Goal: Task Accomplishment & Management: Complete application form

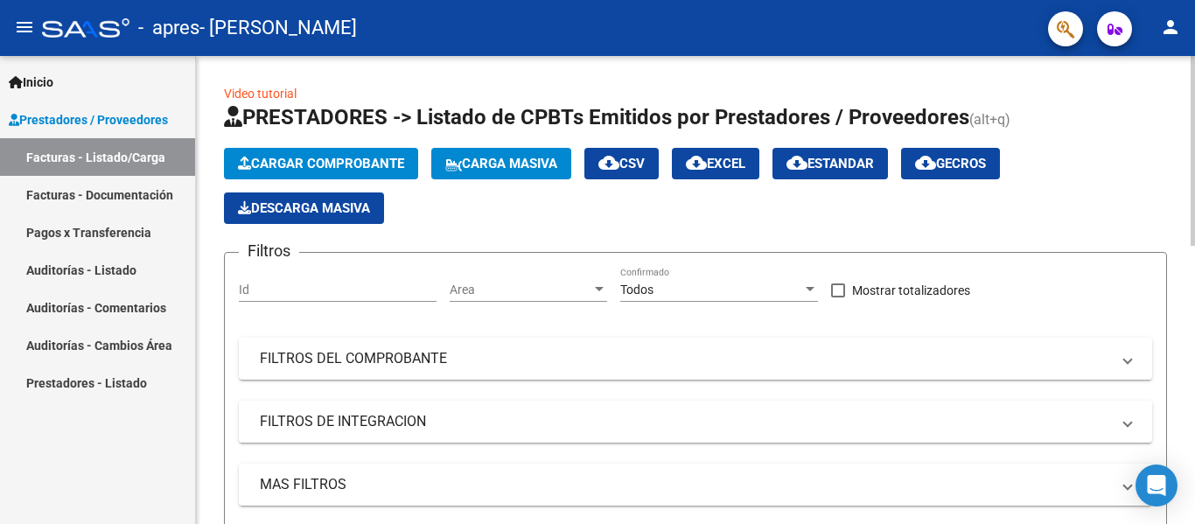
drag, startPoint x: 0, startPoint y: 0, endPoint x: 508, endPoint y: 226, distance: 556.2
click at [508, 226] on app-list-header "PRESTADORES -> Listado de CPBTs Emitidos por Prestadores / Proveedores (alt+q) …" at bounding box center [695, 339] width 943 height 472
click at [252, 157] on span "Cargar Comprobante" at bounding box center [321, 164] width 166 height 16
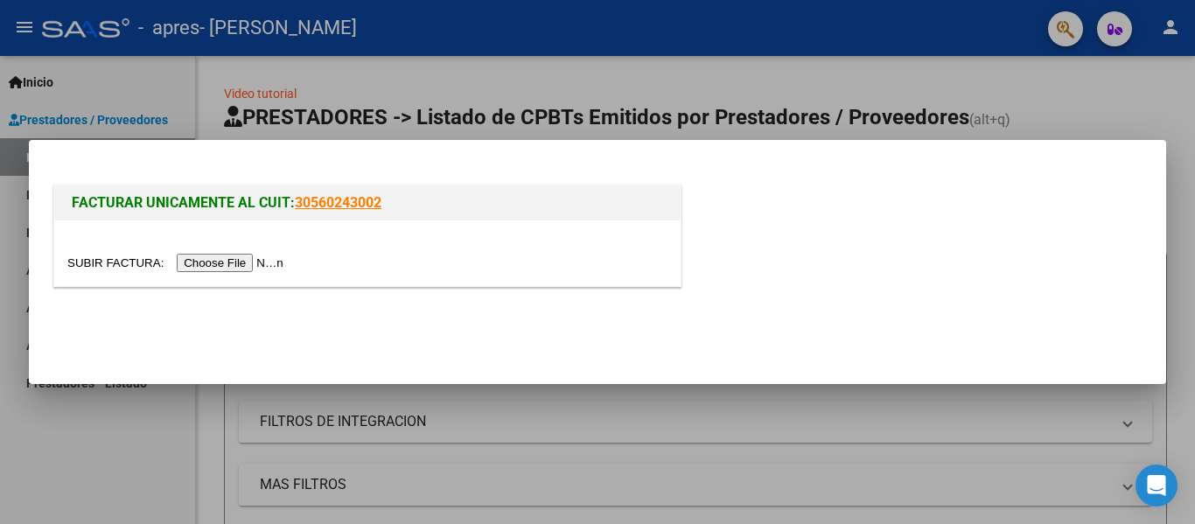
click at [242, 261] on input "file" at bounding box center [177, 263] width 221 height 18
click at [206, 250] on div at bounding box center [367, 253] width 626 height 66
click at [206, 256] on input "file" at bounding box center [177, 263] width 221 height 18
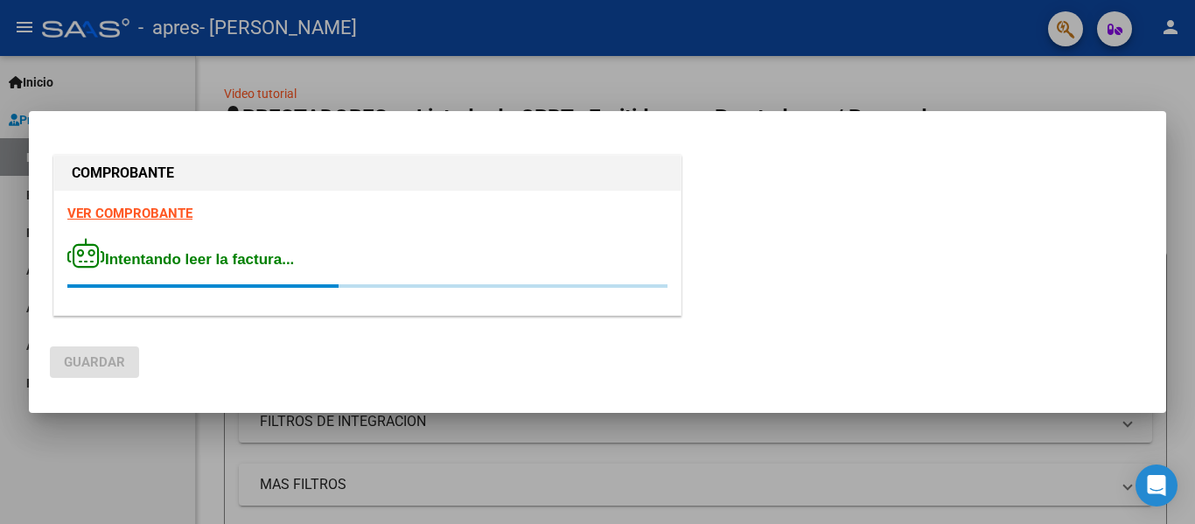
click at [157, 210] on strong "VER COMPROBANTE" at bounding box center [129, 214] width 125 height 16
click at [241, 71] on div at bounding box center [597, 262] width 1195 height 524
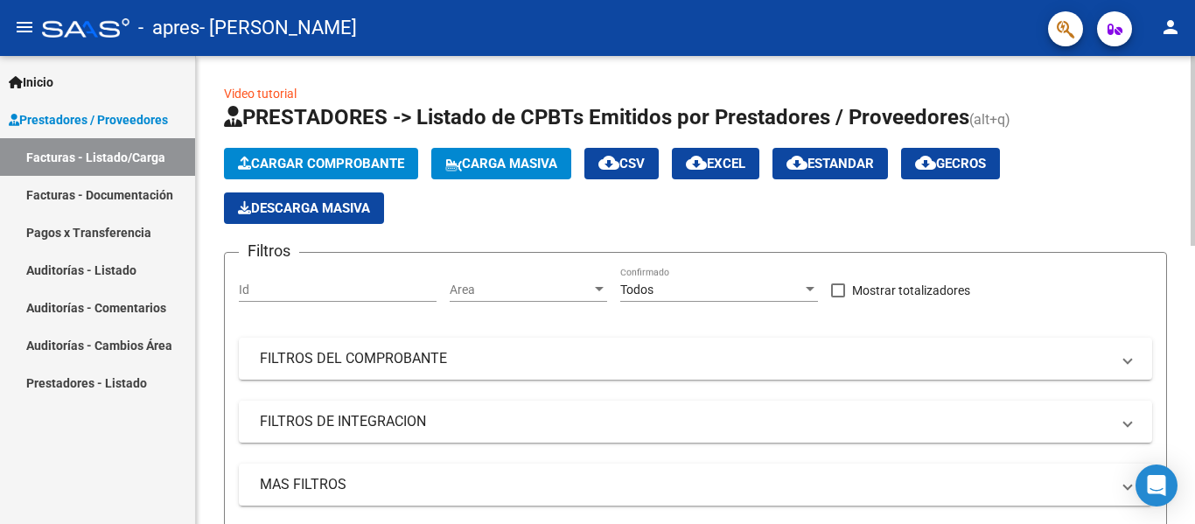
click at [348, 166] on span "Cargar Comprobante" at bounding box center [321, 164] width 166 height 16
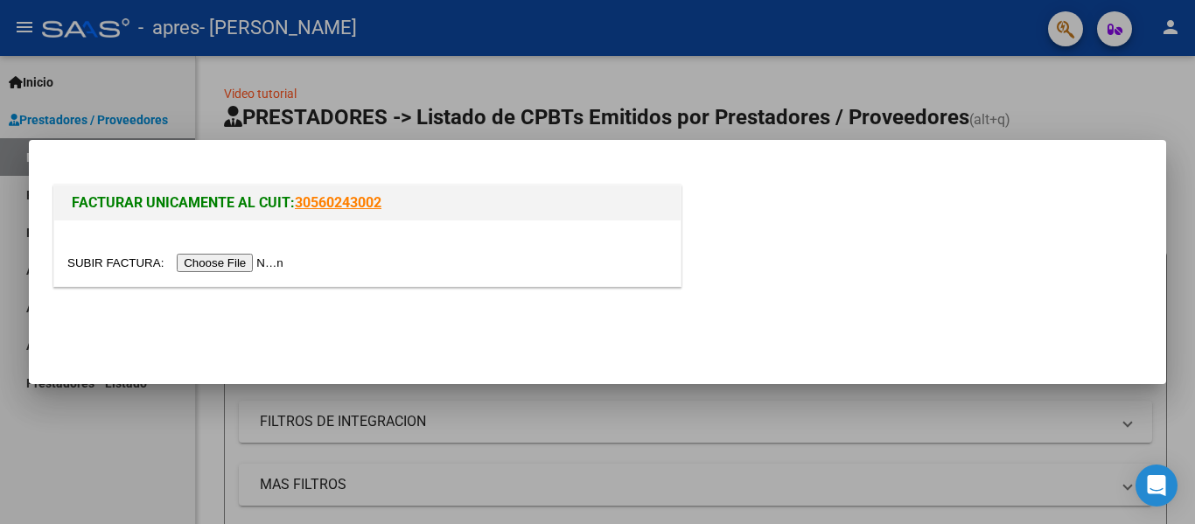
click at [246, 255] on input "file" at bounding box center [177, 263] width 221 height 18
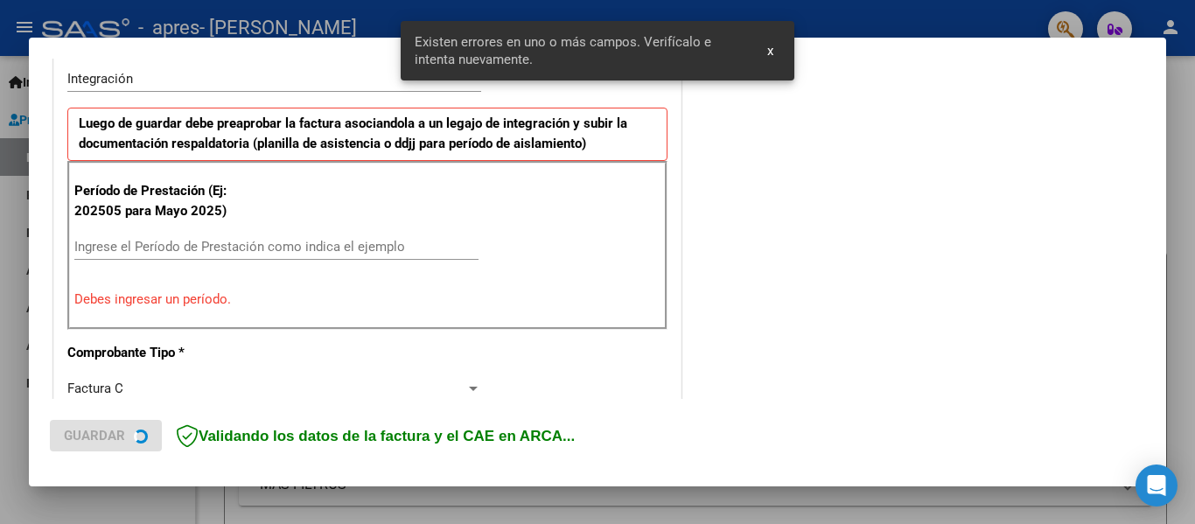
scroll to position [438, 0]
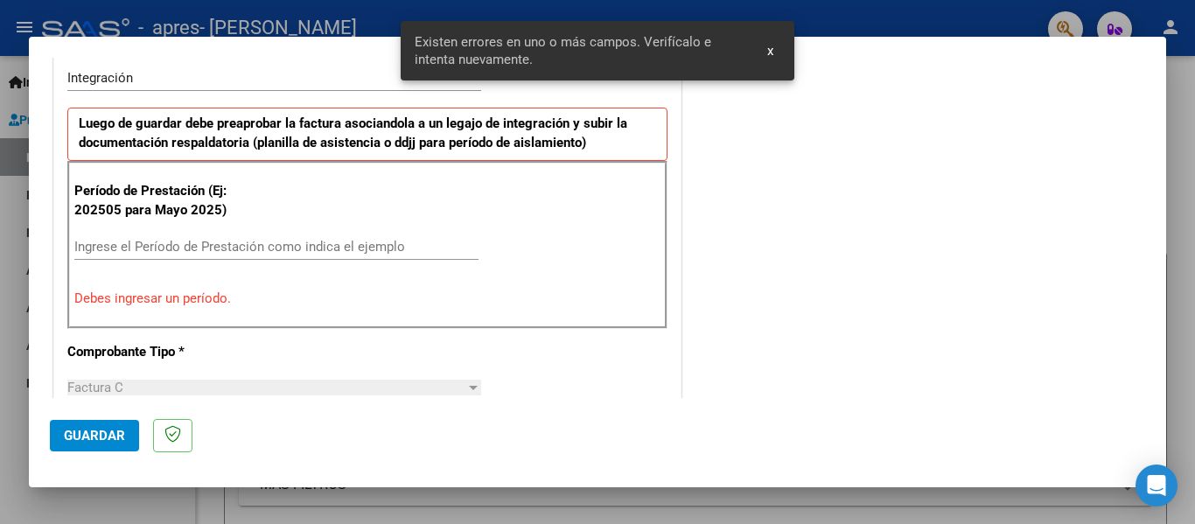
click at [199, 252] on input "Ingrese el Período de Prestación como indica el ejemplo" at bounding box center [276, 247] width 404 height 16
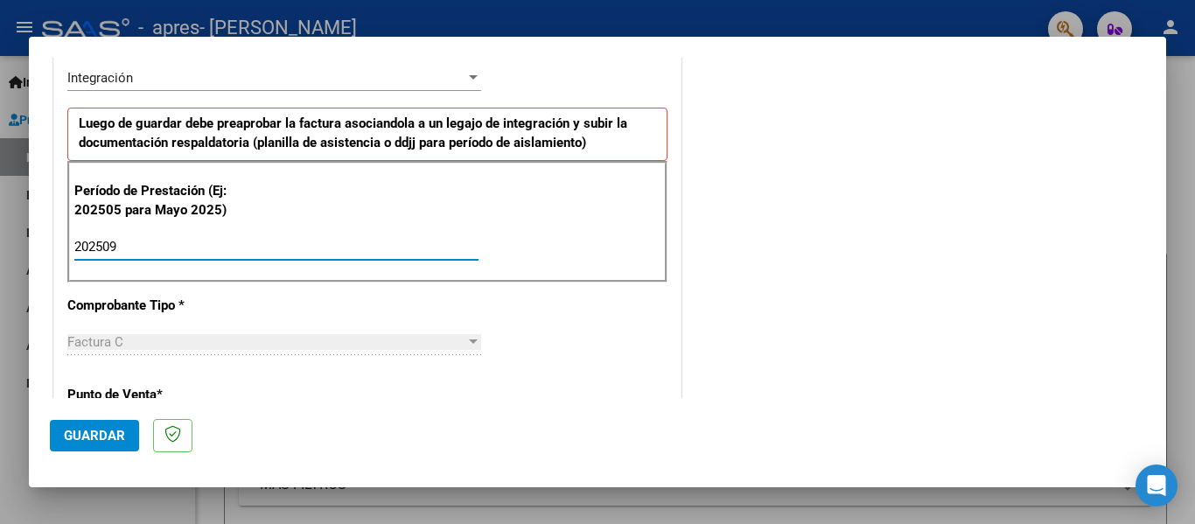
type input "202509"
click at [598, 256] on div "Período de Prestación (Ej: 202505 para Mayo 2025) 202509 Ingrese el Período de …" at bounding box center [367, 222] width 600 height 122
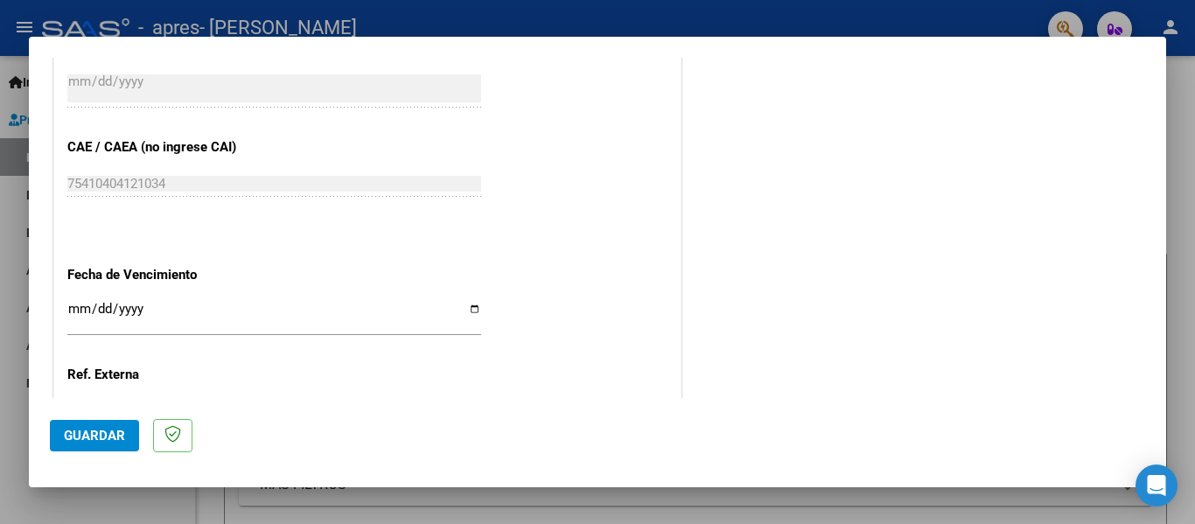
scroll to position [1138, 0]
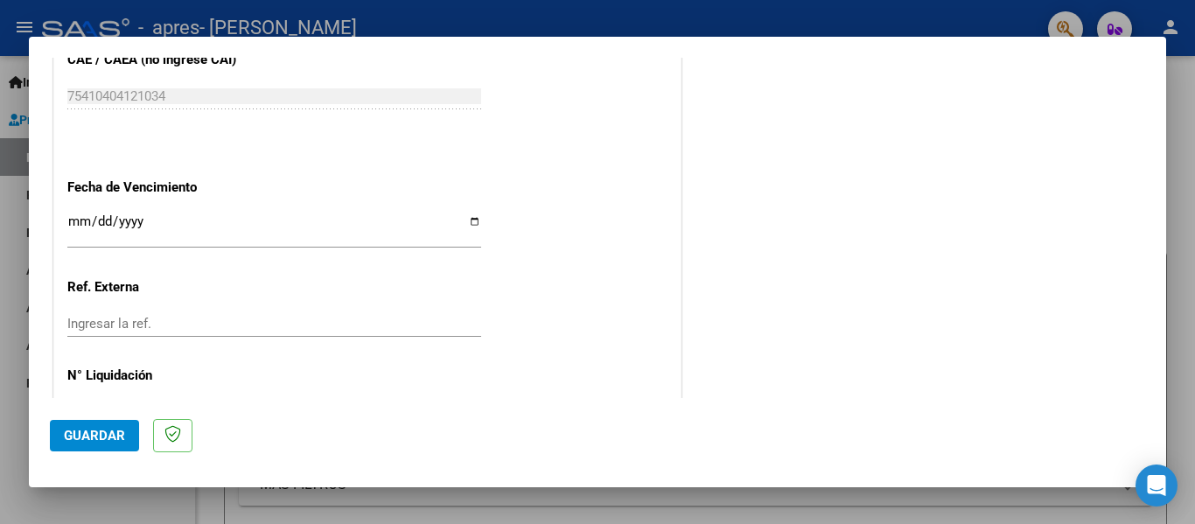
click at [75, 223] on input "Ingresar la fecha" at bounding box center [274, 228] width 414 height 28
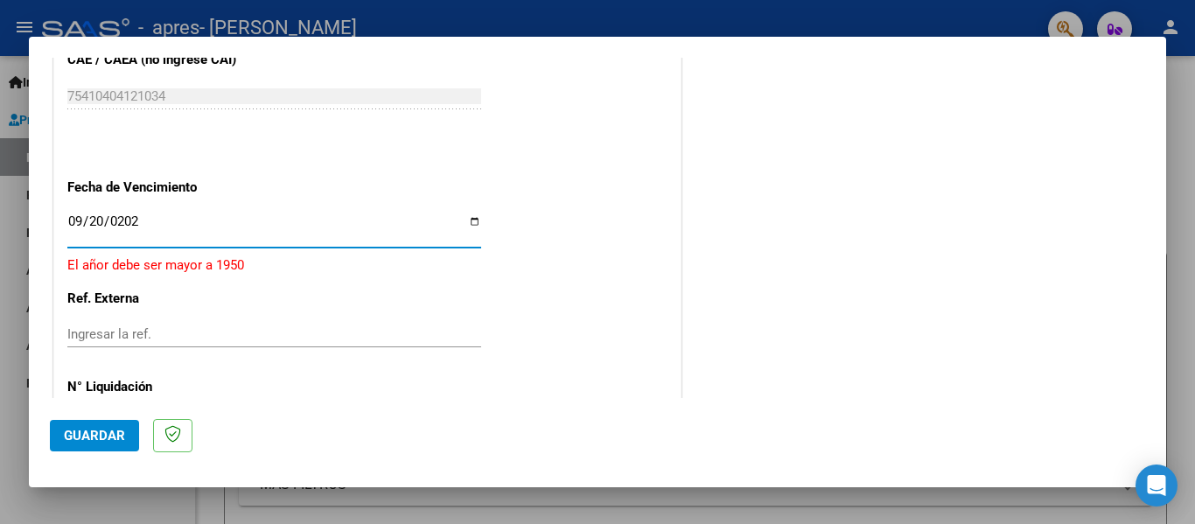
type input "[DATE]"
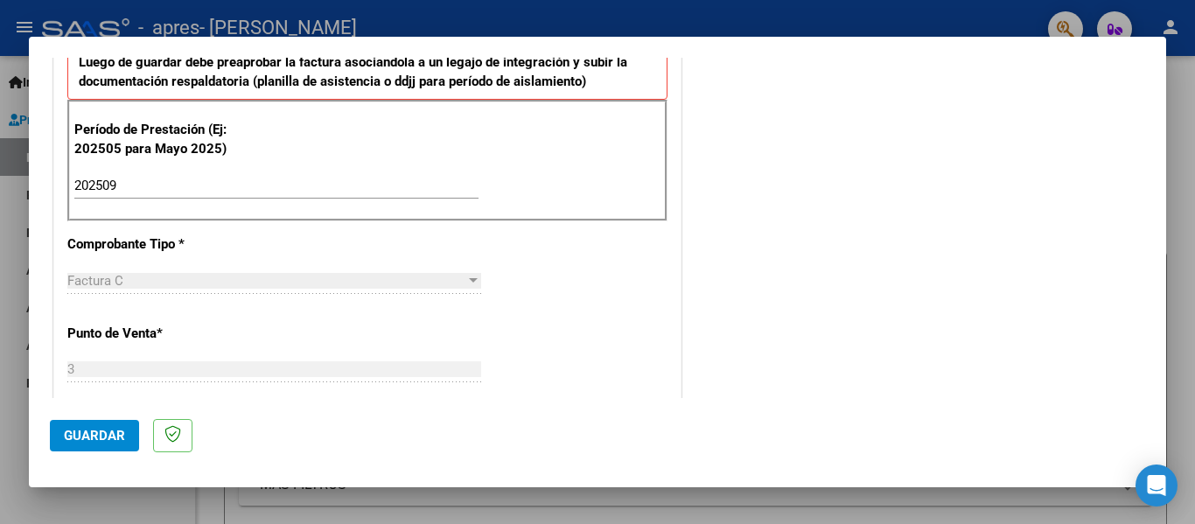
scroll to position [0, 0]
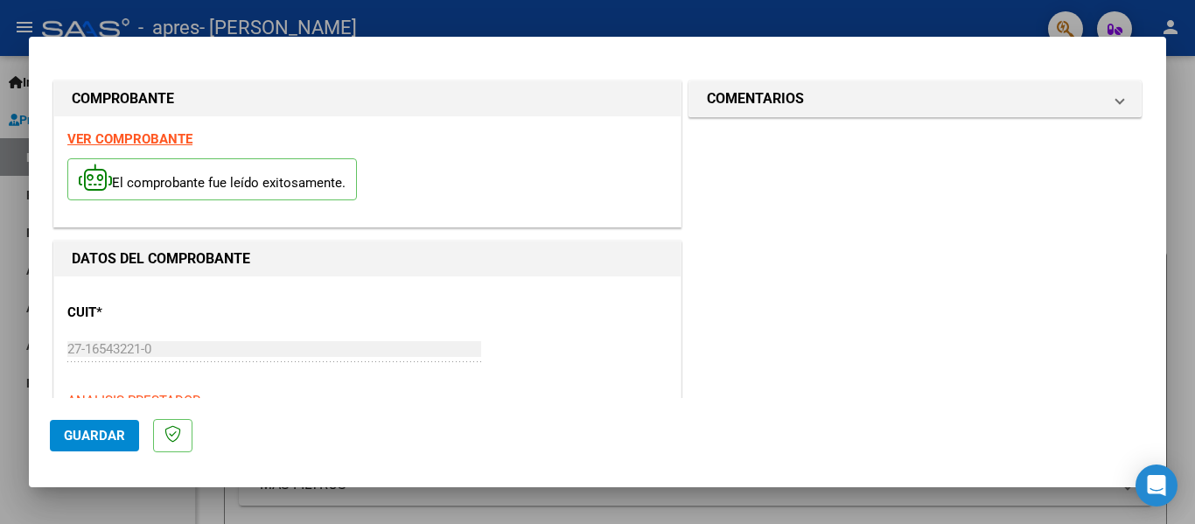
click at [93, 442] on span "Guardar" at bounding box center [94, 436] width 61 height 16
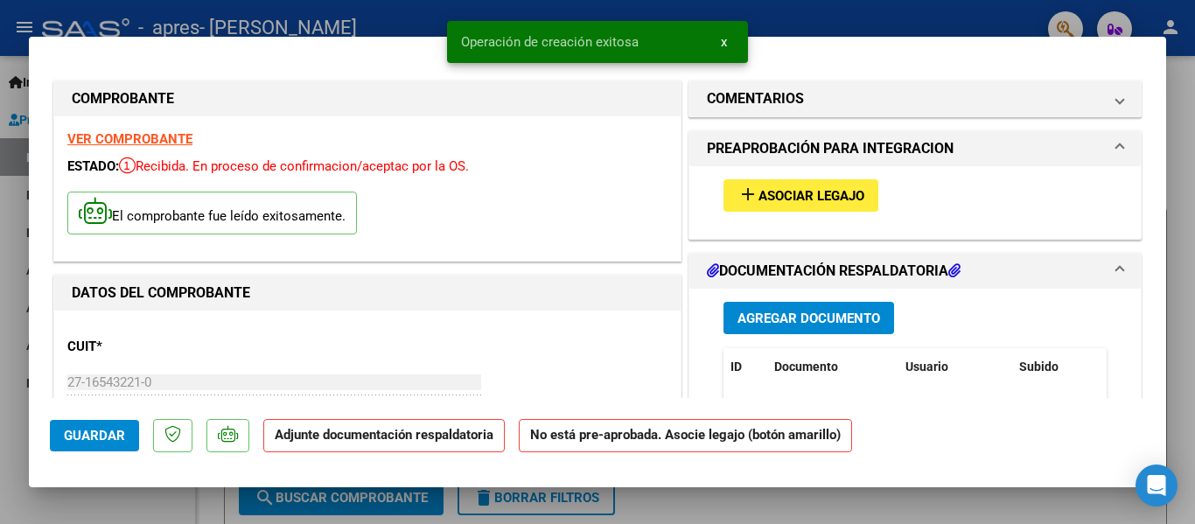
click at [841, 196] on span "Asociar Legajo" at bounding box center [812, 196] width 106 height 16
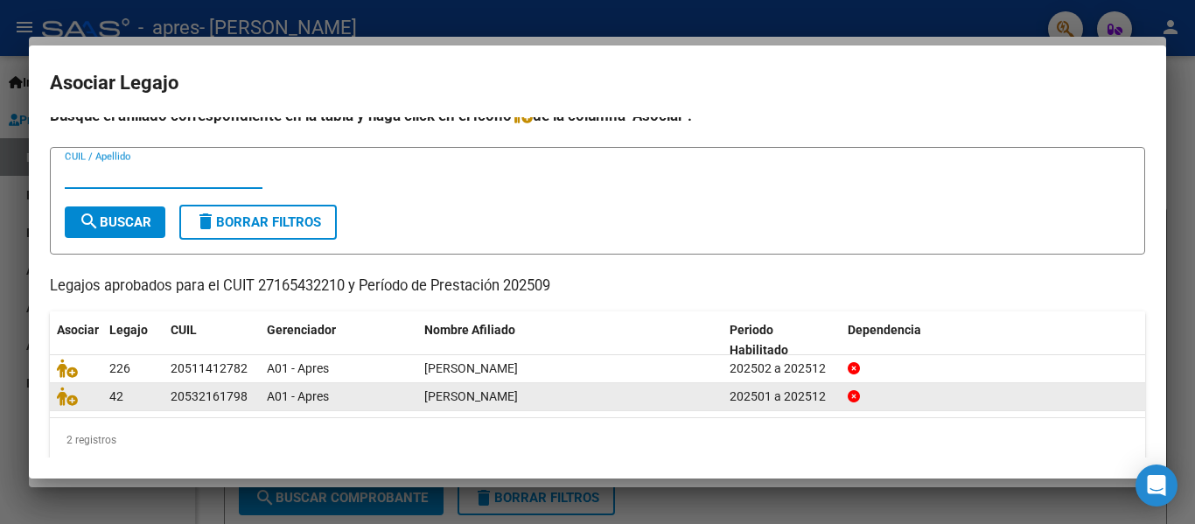
scroll to position [33, 0]
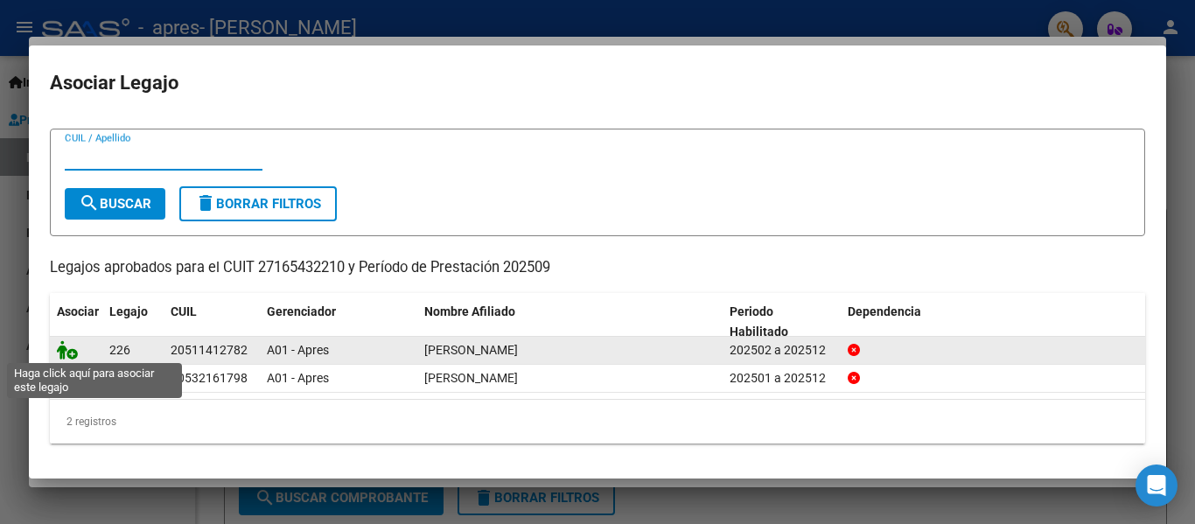
click at [69, 353] on icon at bounding box center [67, 349] width 21 height 19
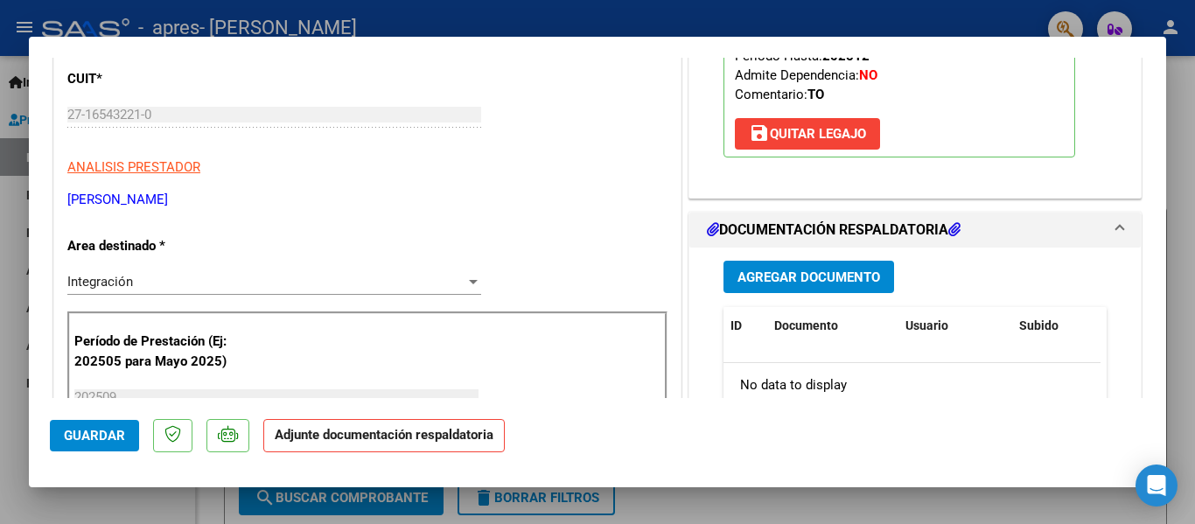
scroll to position [350, 0]
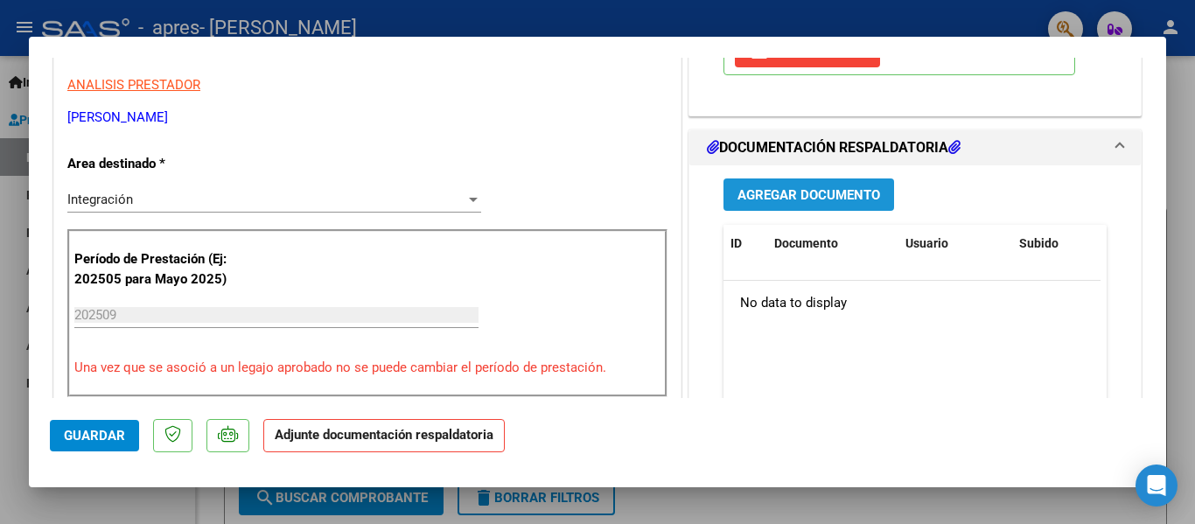
click at [786, 200] on span "Agregar Documento" at bounding box center [809, 195] width 143 height 16
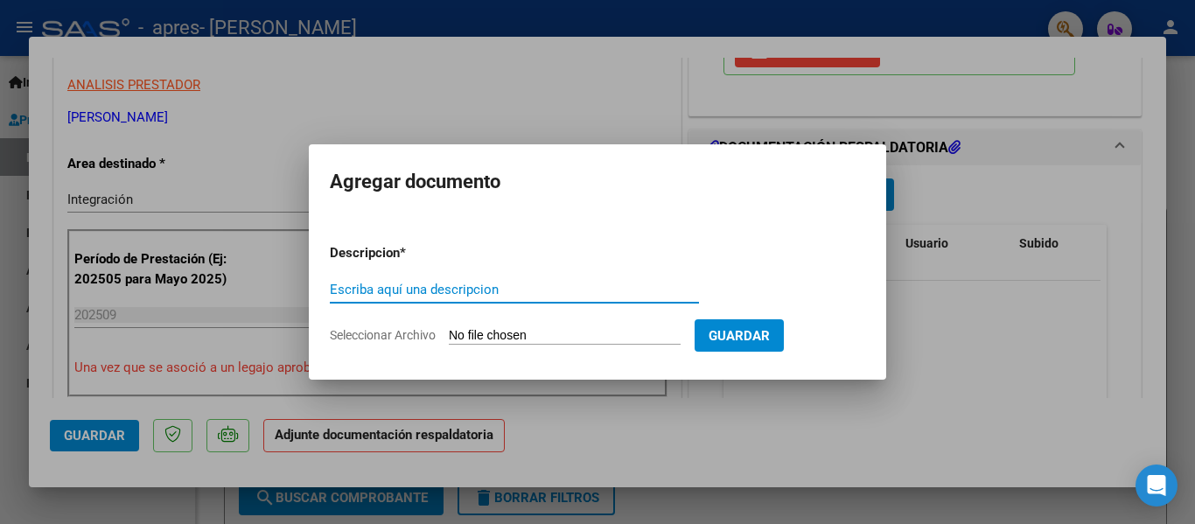
click at [569, 295] on input "Escriba aquí una descripcion" at bounding box center [514, 290] width 369 height 16
type input "Planilla de asistencia"
click at [396, 329] on span "Seleccionar Archivo" at bounding box center [383, 335] width 106 height 14
click at [449, 329] on input "Seleccionar Archivo" at bounding box center [565, 336] width 232 height 17
type input "C:\fakepath\BILBAO PLANILLA 0925.pdf"
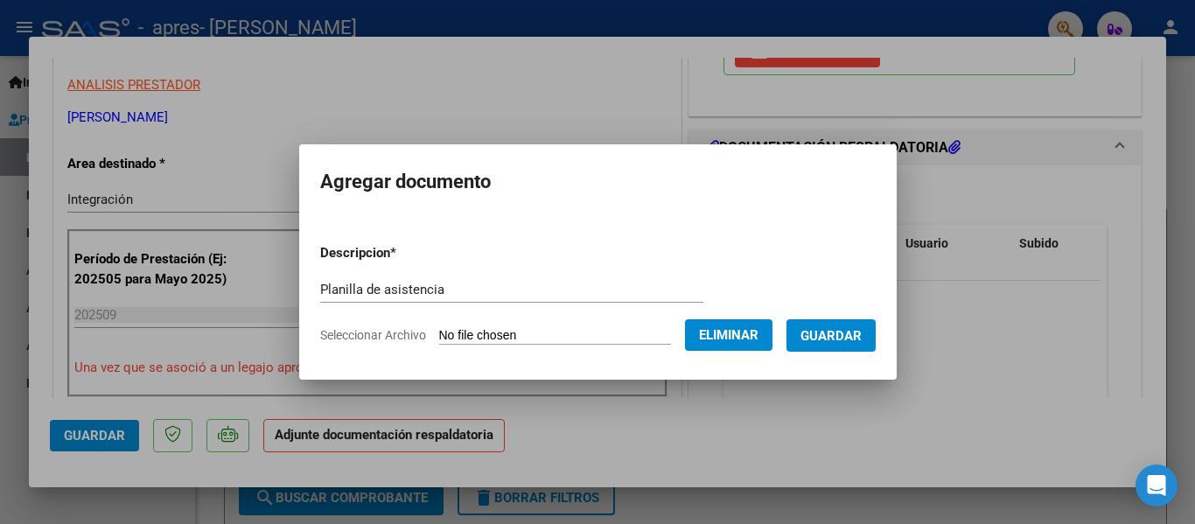
click at [850, 341] on span "Guardar" at bounding box center [831, 336] width 61 height 16
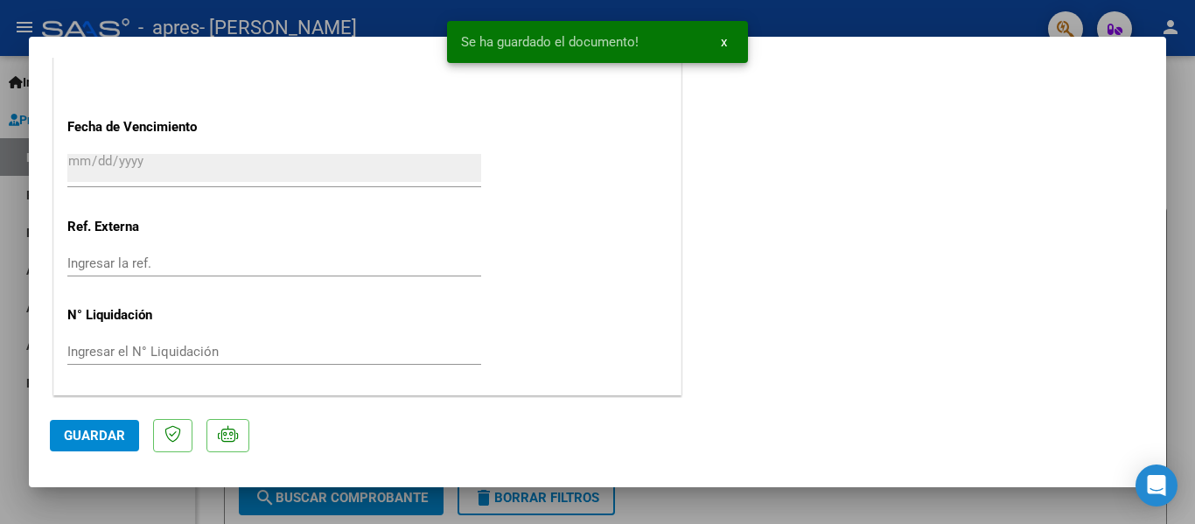
scroll to position [1226, 0]
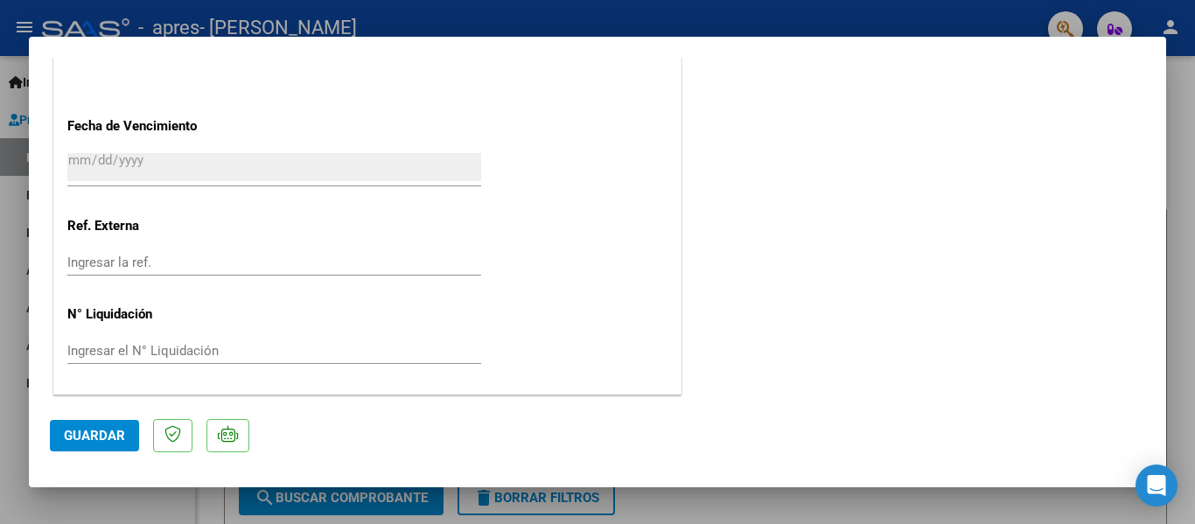
click at [88, 444] on span "Guardar" at bounding box center [94, 436] width 61 height 16
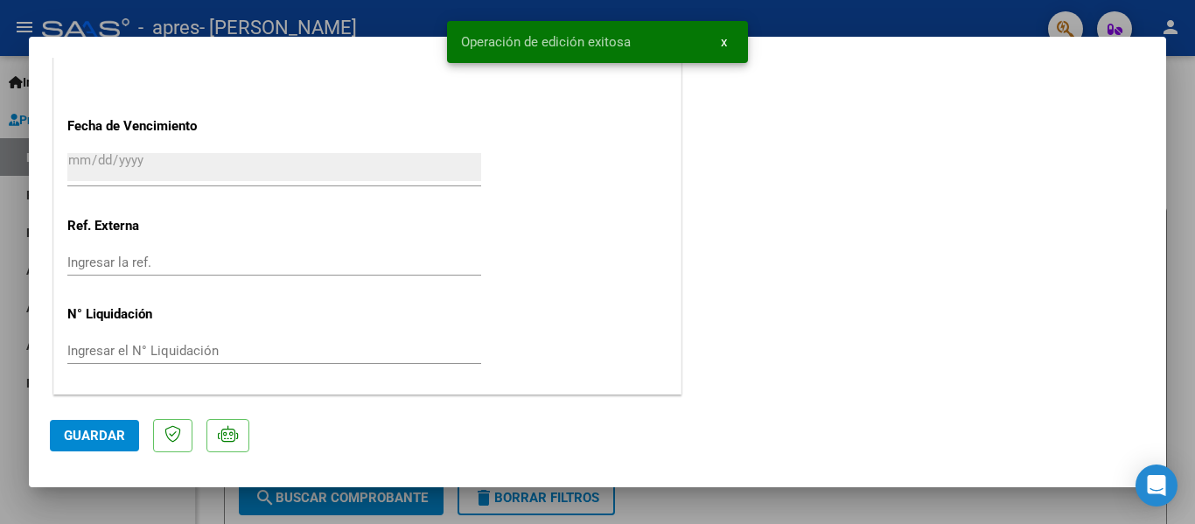
click at [6, 417] on div at bounding box center [597, 262] width 1195 height 524
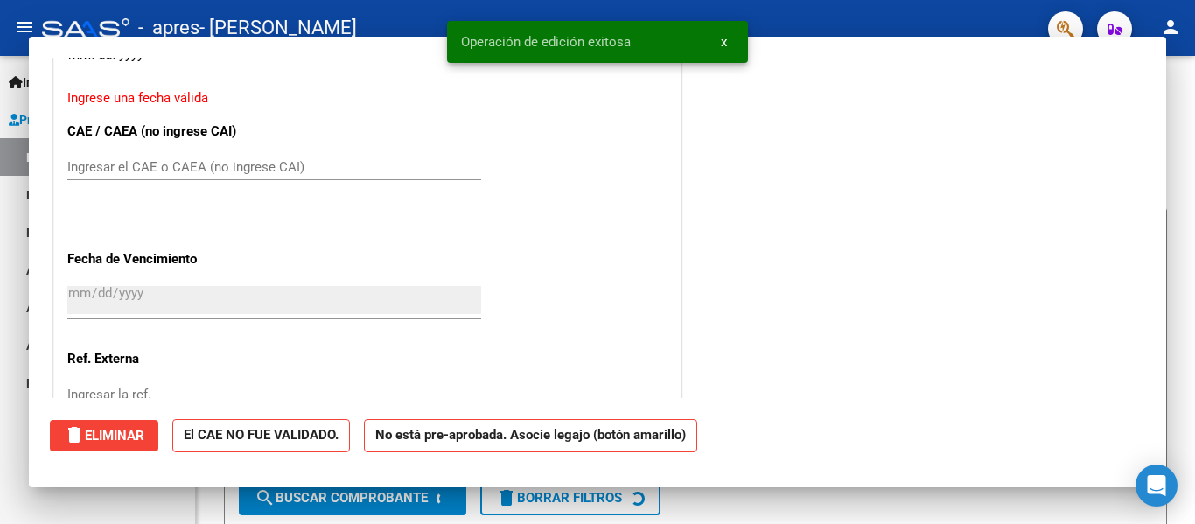
scroll to position [0, 0]
